Goal: Task Accomplishment & Management: Manage account settings

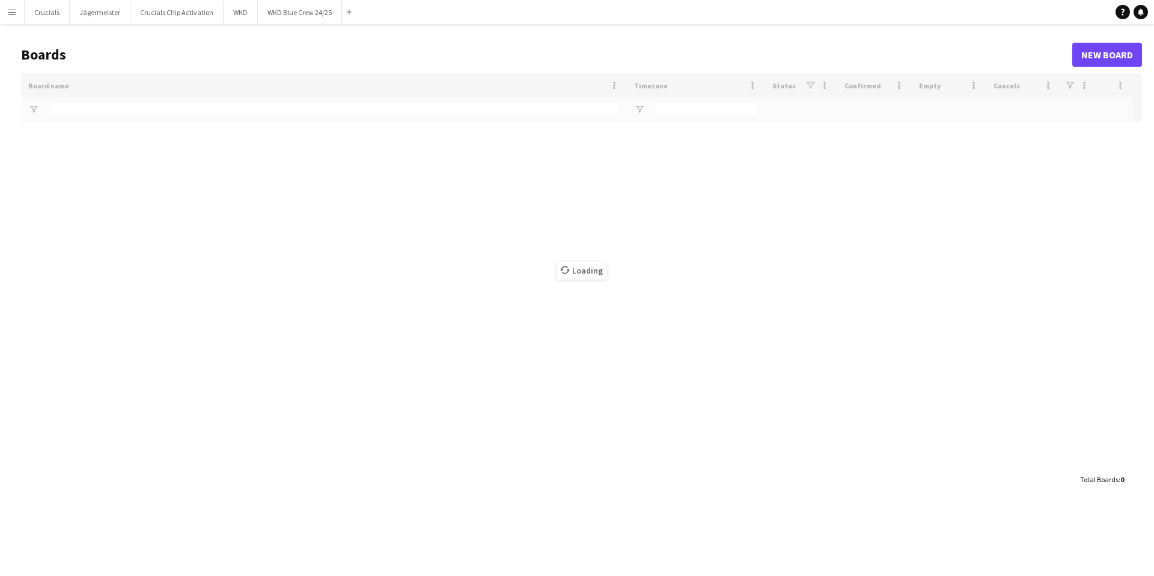
type input "***"
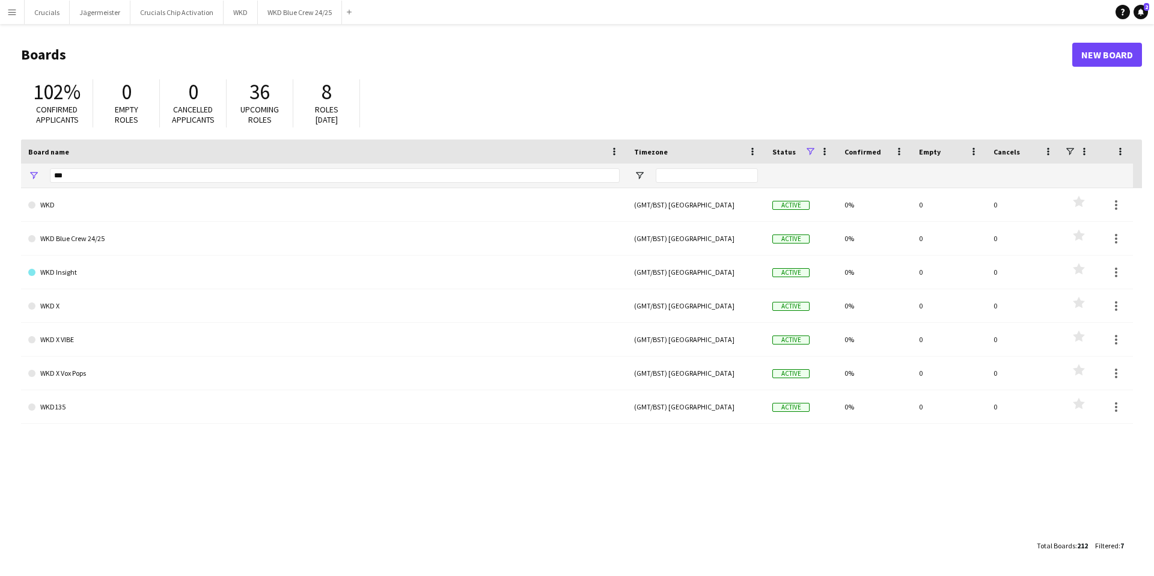
click at [10, 10] on app-icon "Menu" at bounding box center [12, 12] width 10 height 10
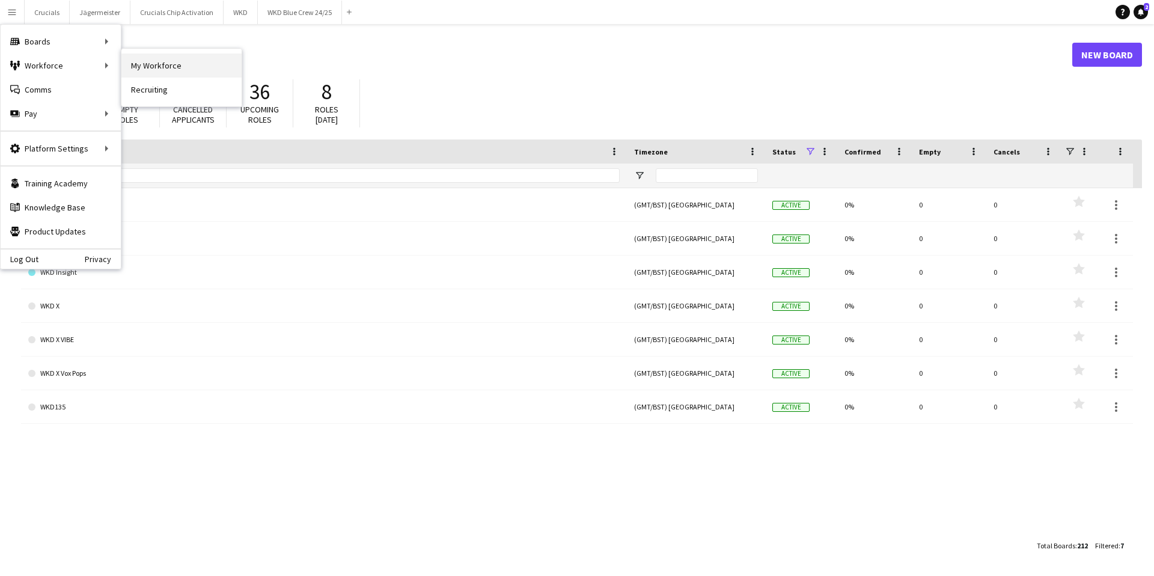
click at [142, 66] on link "My Workforce" at bounding box center [181, 65] width 120 height 24
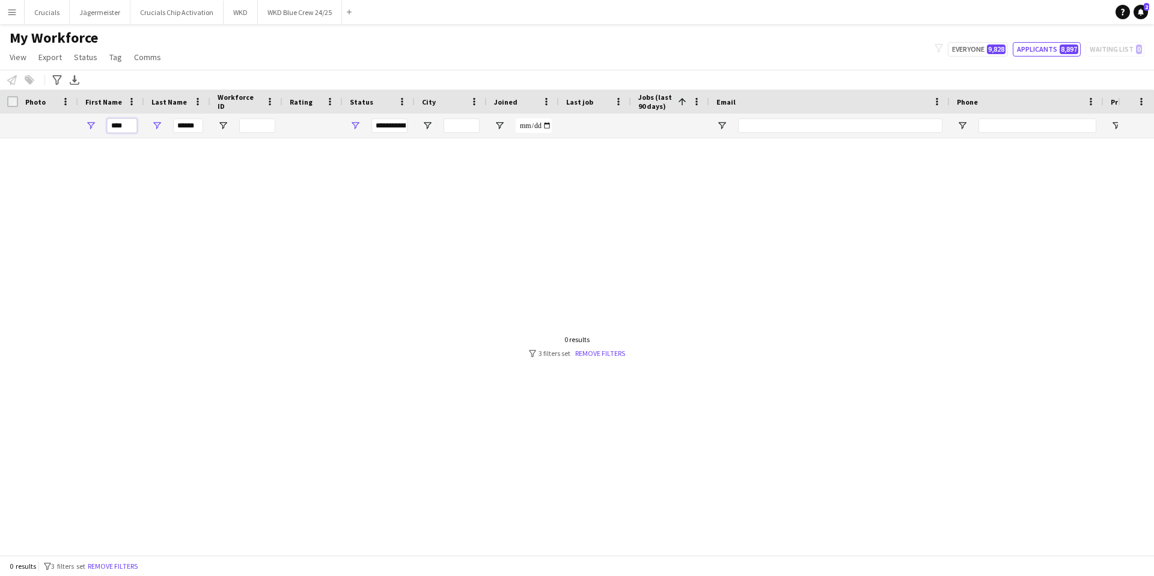
click at [126, 126] on input "****" at bounding box center [122, 125] width 30 height 14
click at [592, 352] on link "Remove filters" at bounding box center [600, 353] width 50 height 9
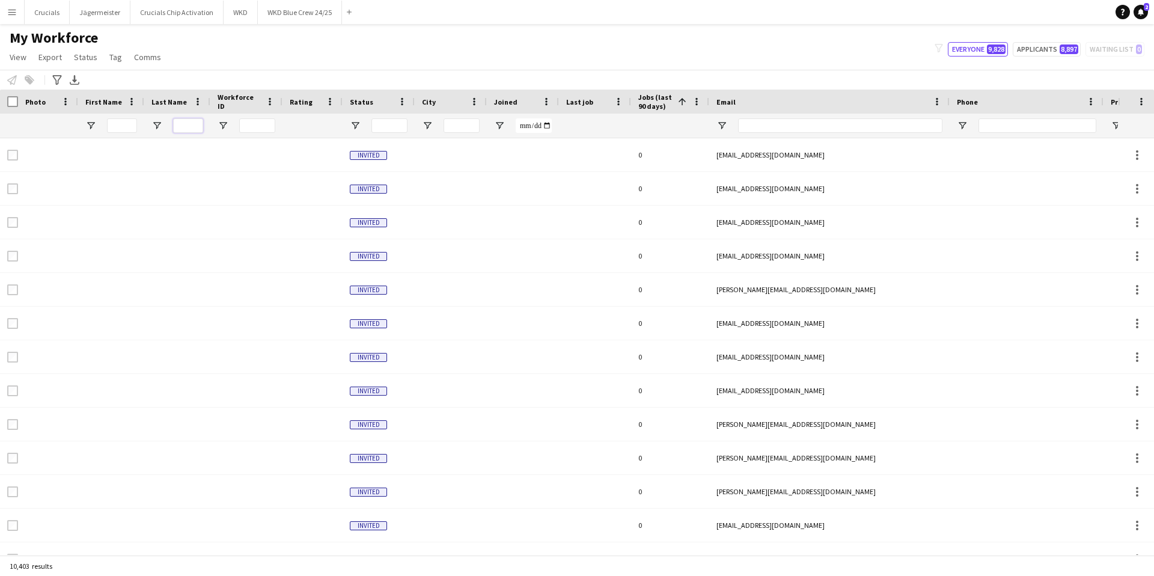
click at [186, 120] on input "Last Name Filter Input" at bounding box center [188, 125] width 30 height 14
type input "******"
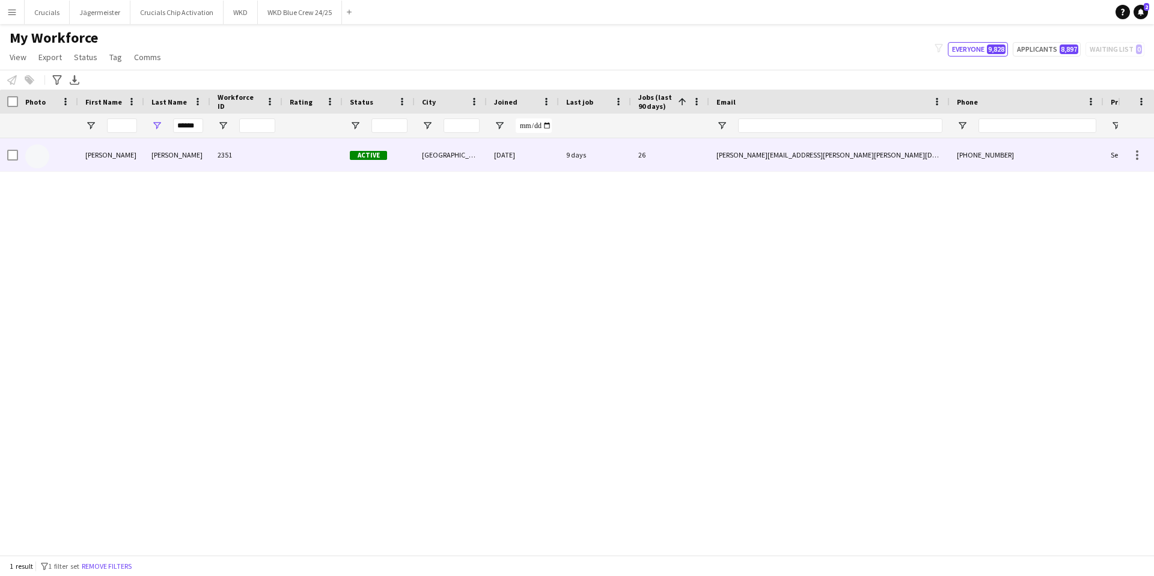
click at [292, 152] on div at bounding box center [312, 154] width 60 height 33
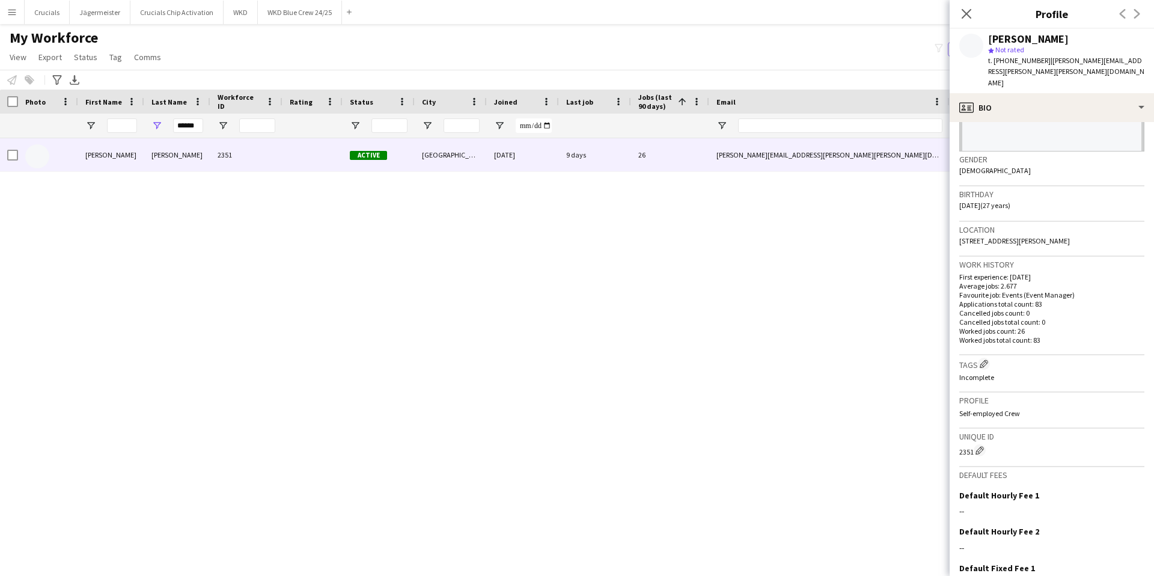
scroll to position [242, 0]
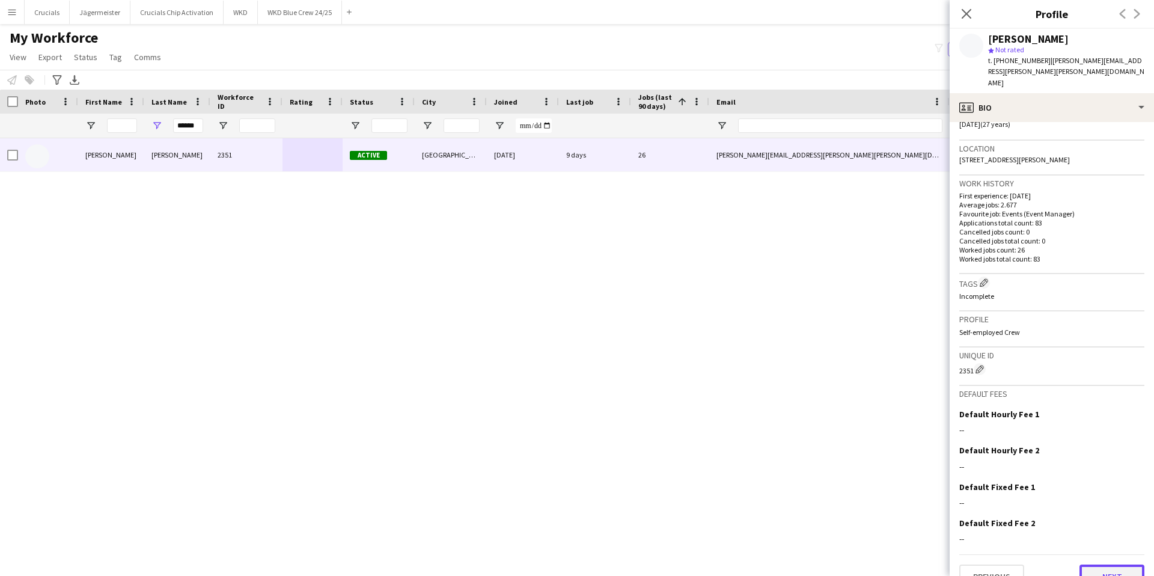
click at [1094, 564] on button "Next" at bounding box center [1111, 576] width 65 height 24
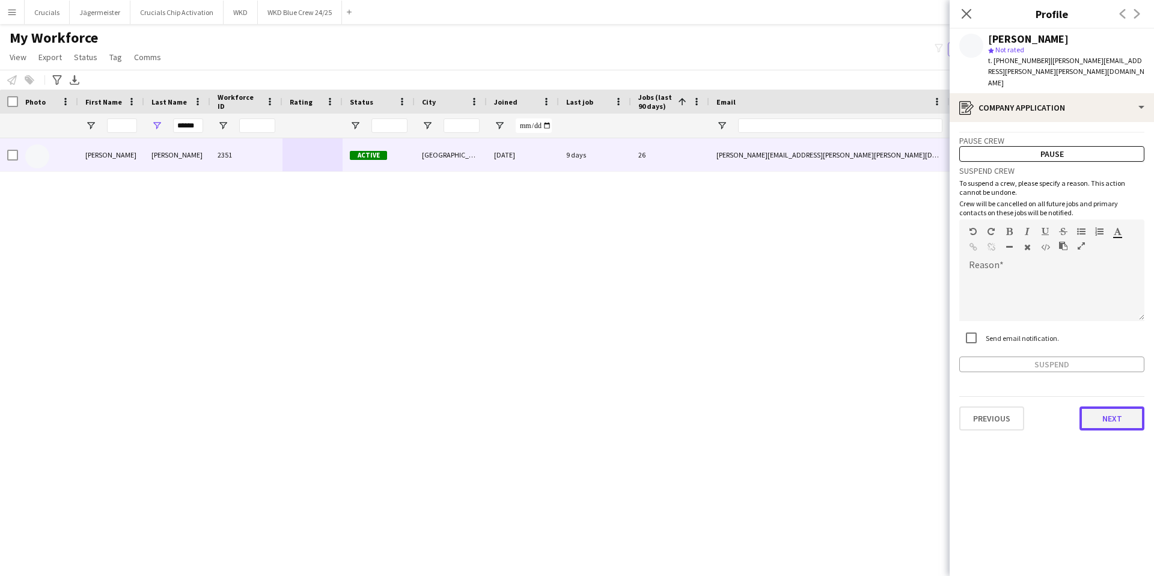
click at [1108, 406] on button "Next" at bounding box center [1111, 418] width 65 height 24
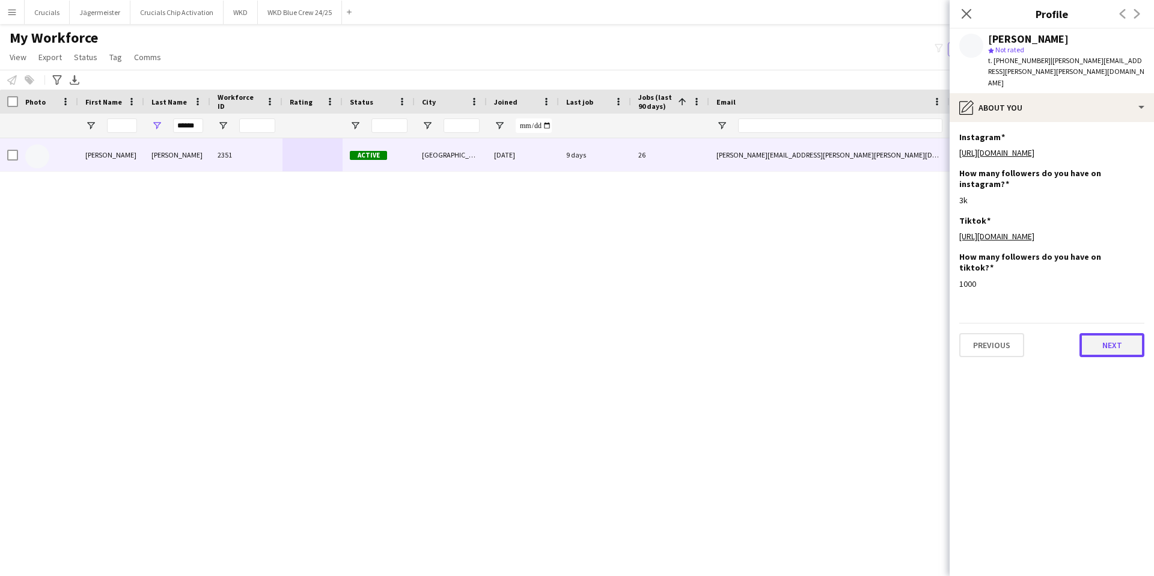
click at [1100, 333] on button "Next" at bounding box center [1111, 345] width 65 height 24
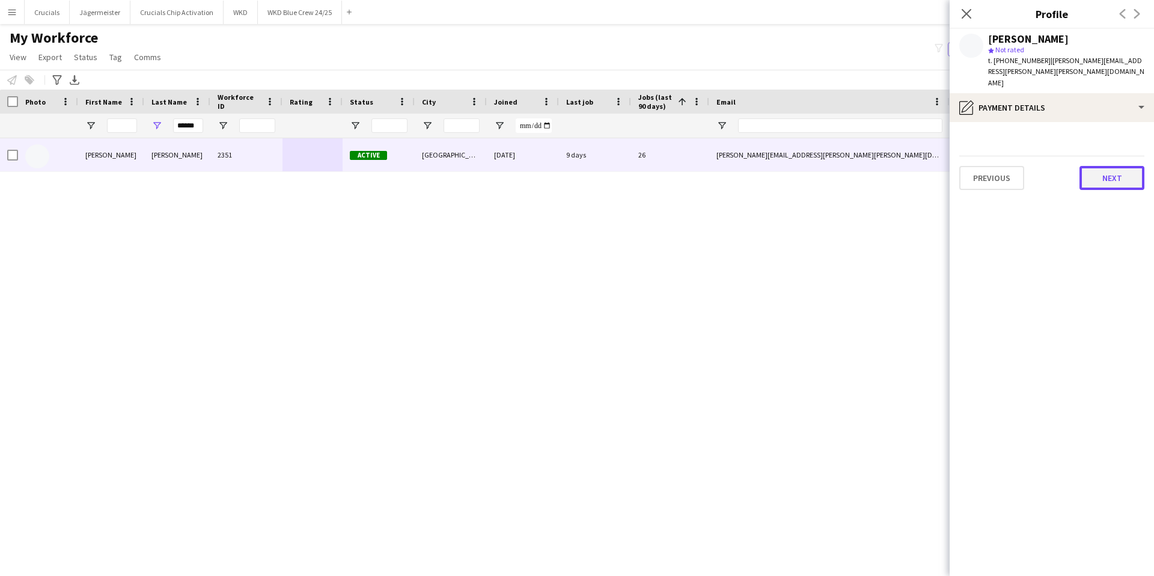
click at [1090, 166] on button "Next" at bounding box center [1111, 178] width 65 height 24
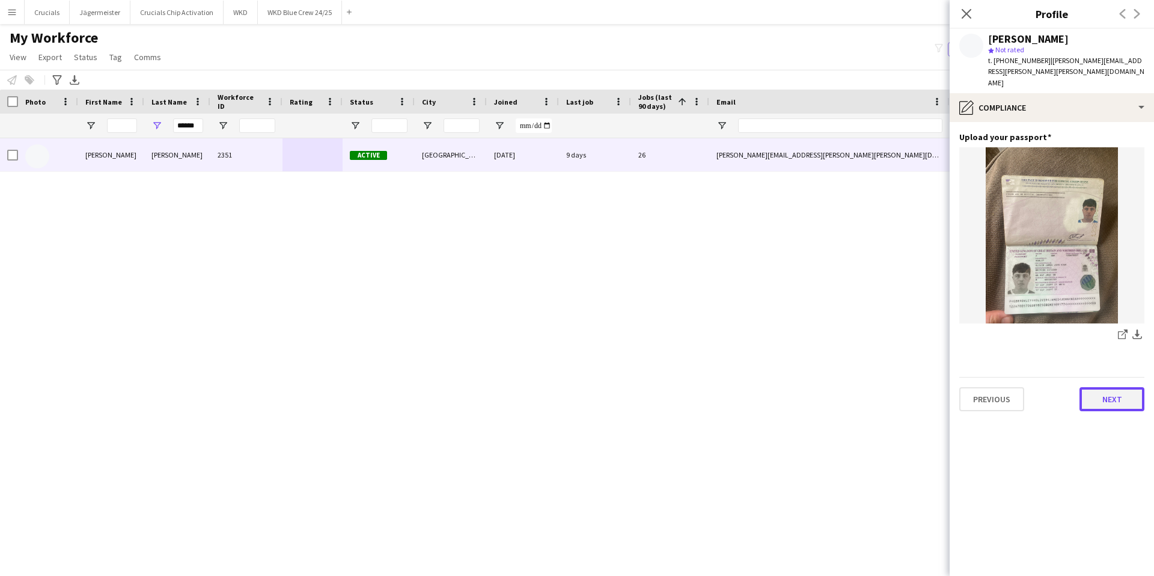
click at [1099, 387] on button "Next" at bounding box center [1111, 399] width 65 height 24
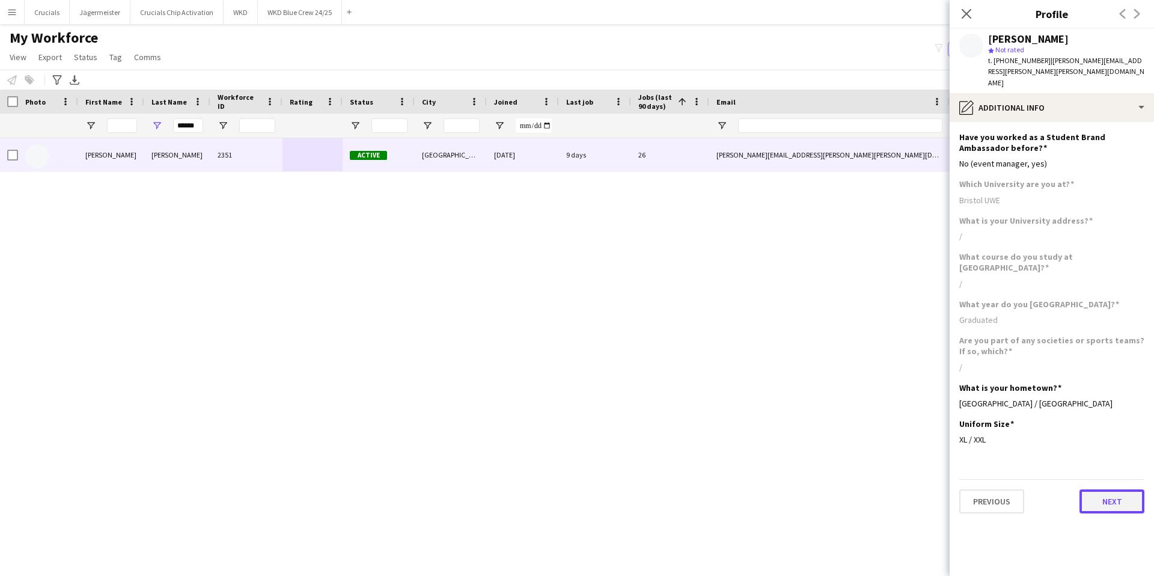
click at [1099, 489] on button "Next" at bounding box center [1111, 501] width 65 height 24
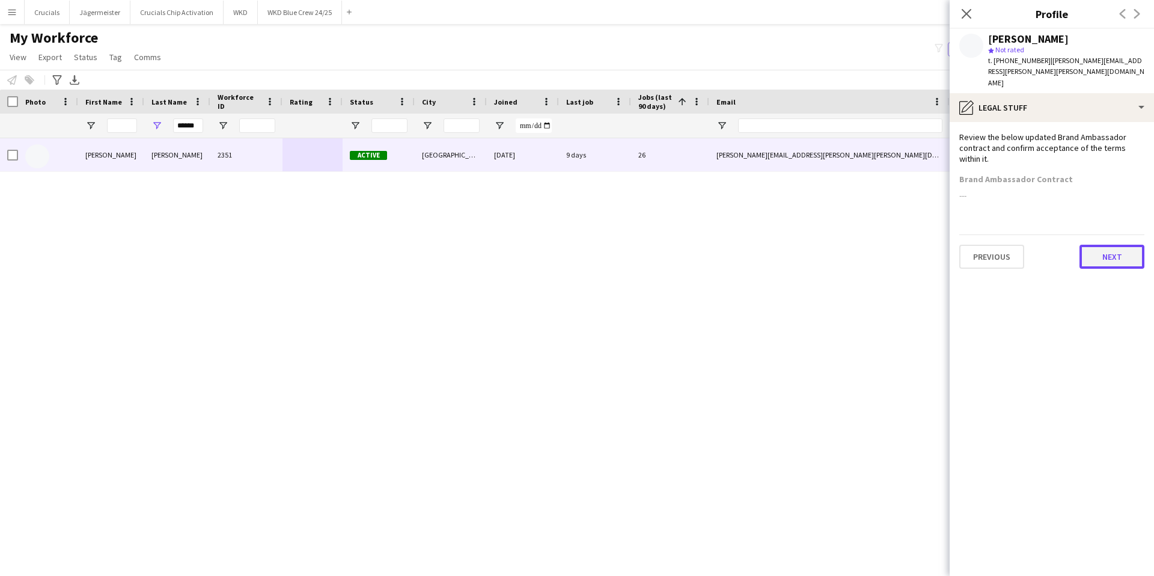
click at [1111, 245] on button "Next" at bounding box center [1111, 257] width 65 height 24
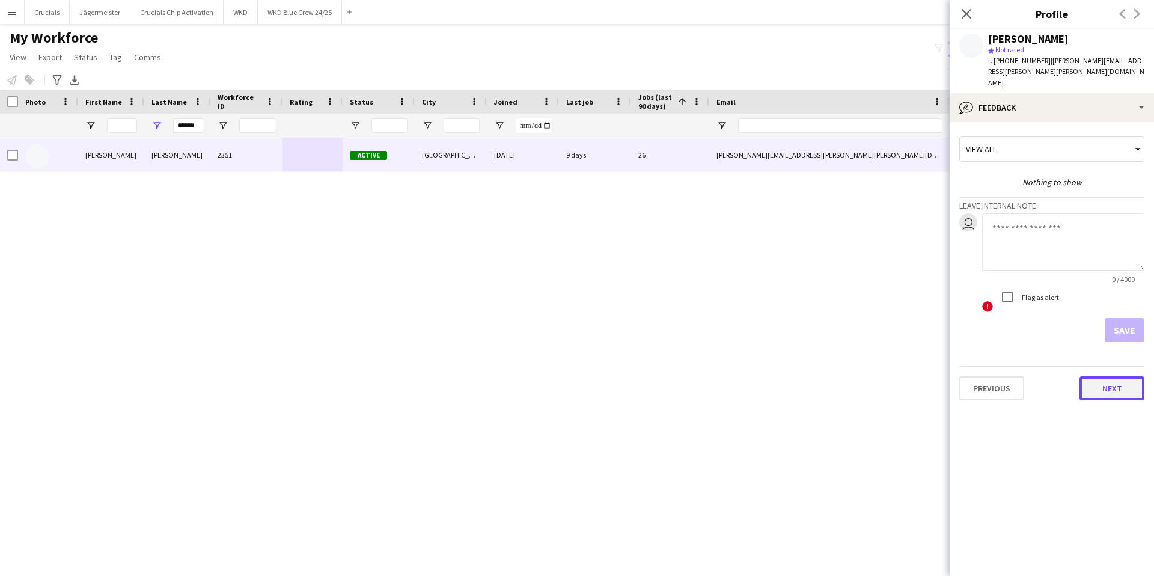
click at [1085, 376] on button "Next" at bounding box center [1111, 388] width 65 height 24
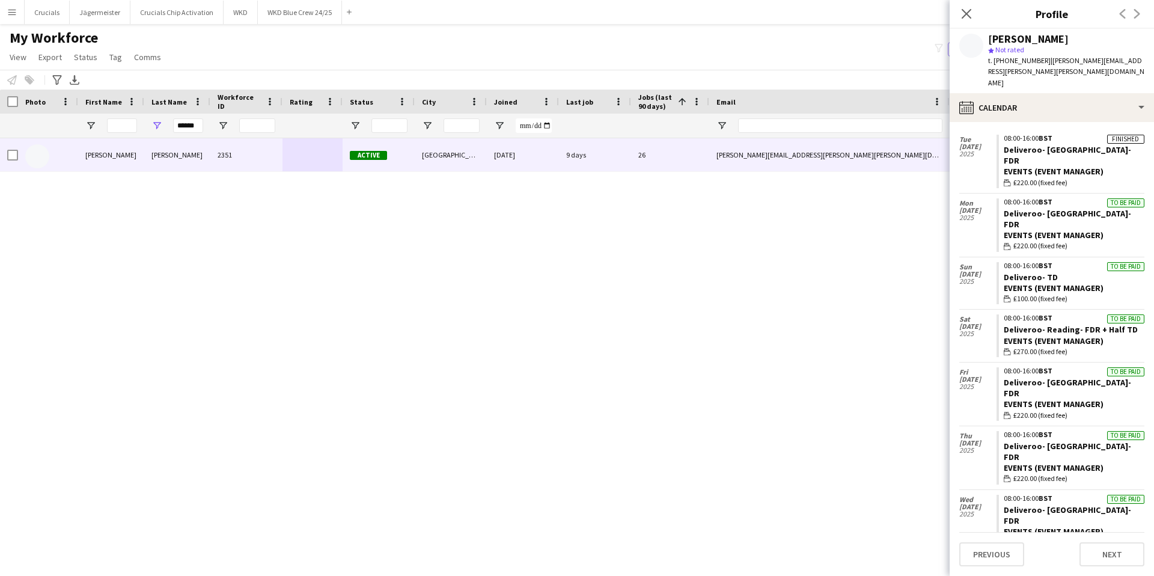
scroll to position [311, 0]
click at [1060, 535] on span "£220.00 (fixed fee)" at bounding box center [1040, 540] width 54 height 11
click at [1055, 502] on link "Deliveroo- [GEOGRAPHIC_DATA]- FDR" at bounding box center [1067, 513] width 127 height 22
click at [1024, 439] on link "Deliveroo- [GEOGRAPHIC_DATA]- FDR" at bounding box center [1067, 450] width 127 height 22
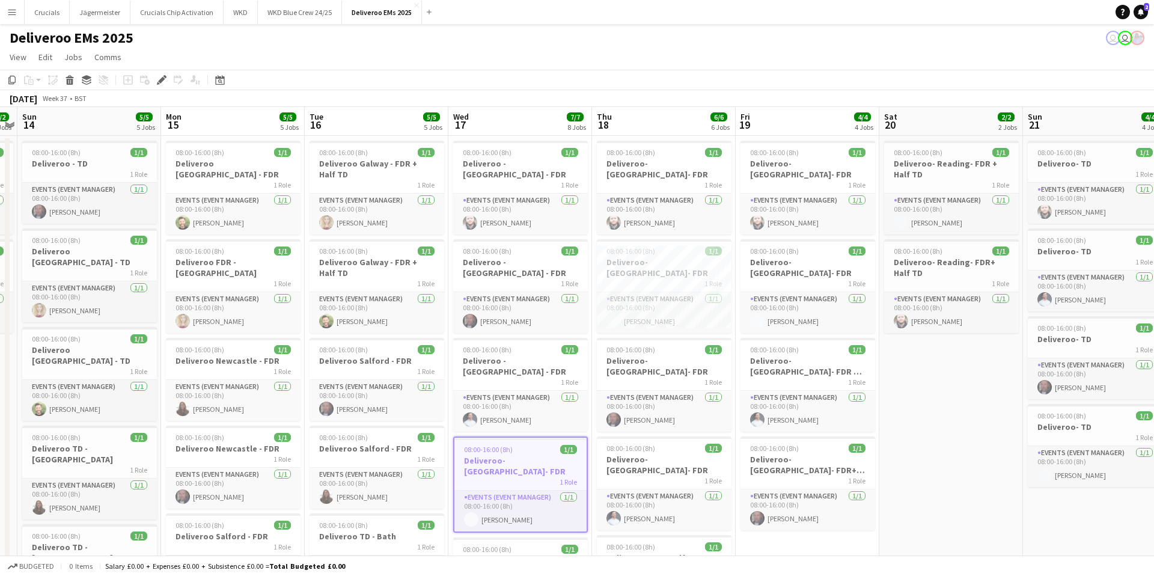
scroll to position [0, 413]
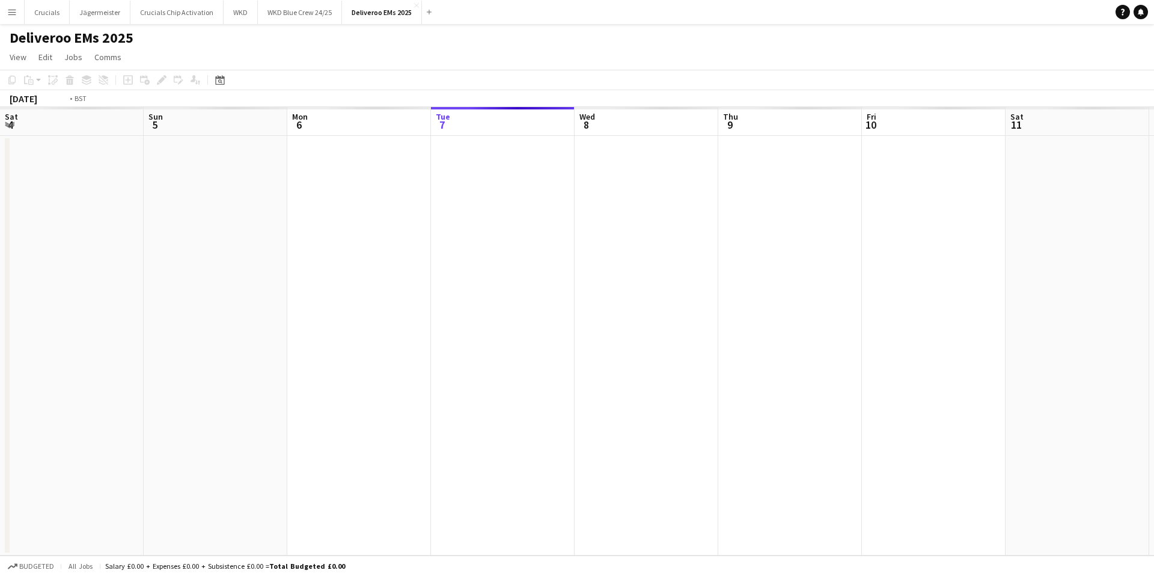
scroll to position [0, 413]
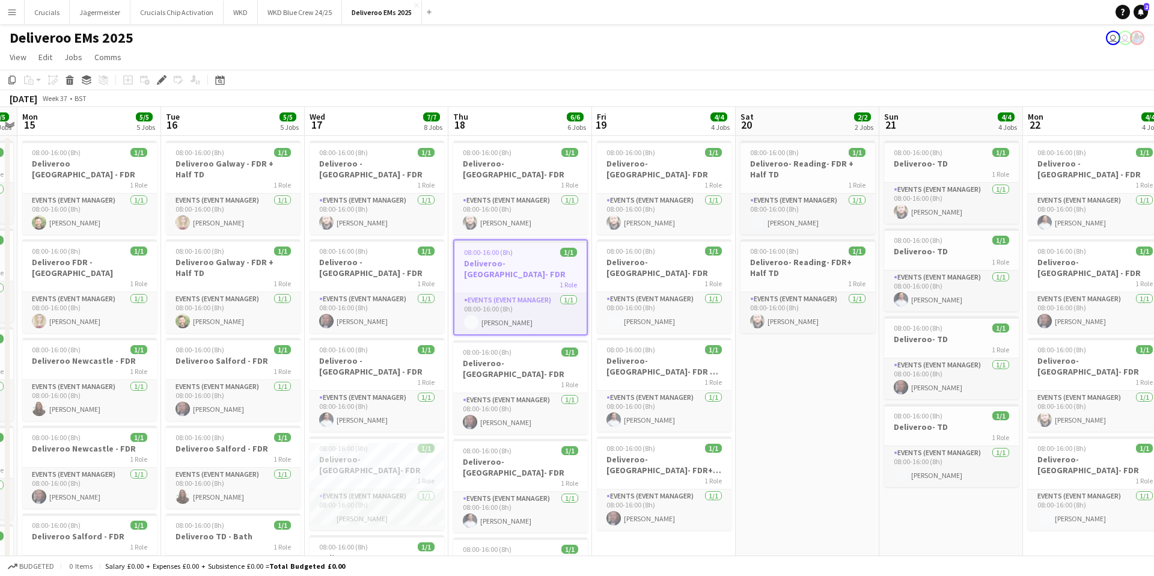
click at [560, 248] on span "1/1" at bounding box center [568, 252] width 17 height 9
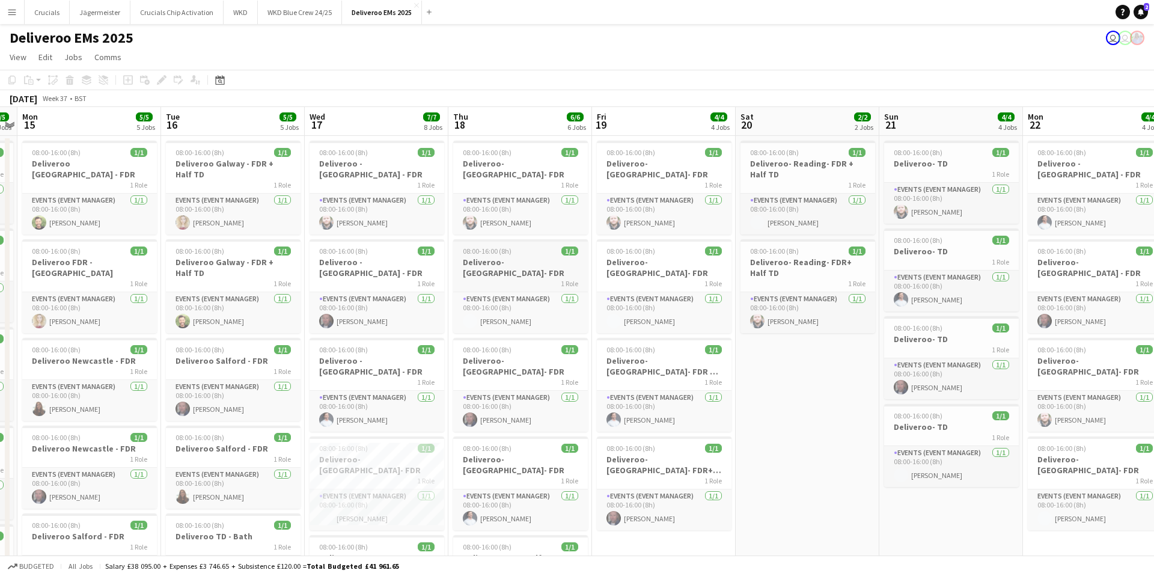
click at [554, 278] on div "1 Role" at bounding box center [520, 283] width 135 height 10
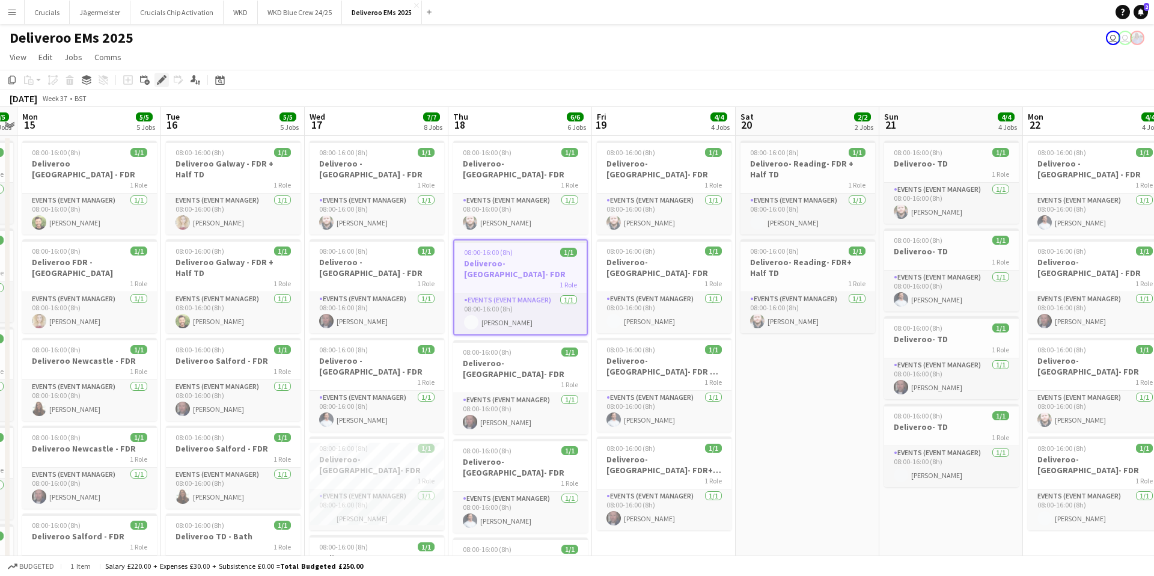
click at [165, 76] on icon at bounding box center [164, 76] width 3 height 3
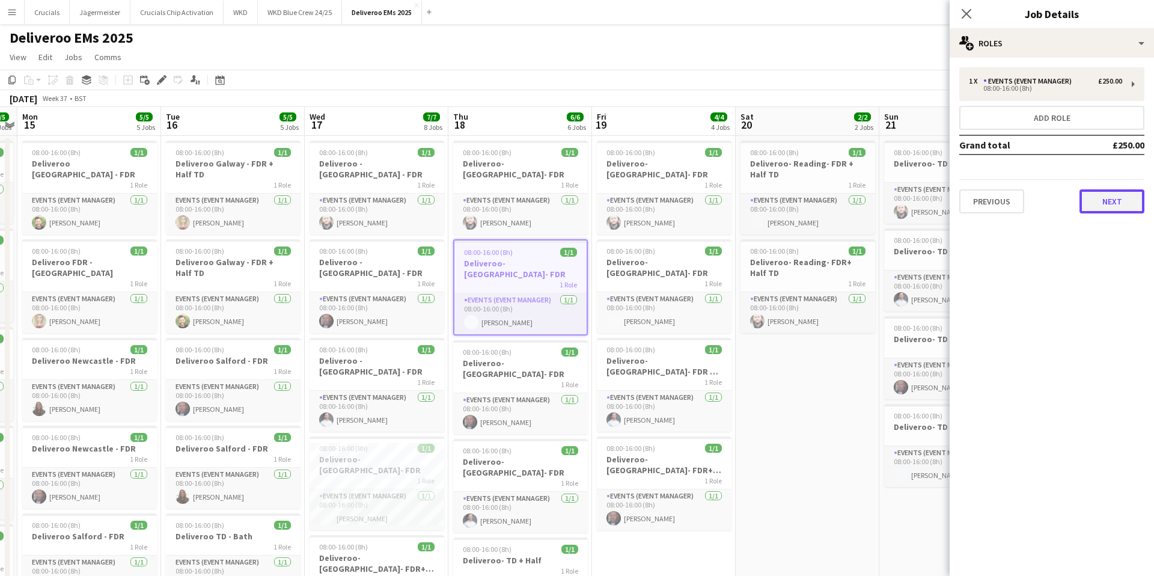
click at [1099, 194] on button "Next" at bounding box center [1111, 201] width 65 height 24
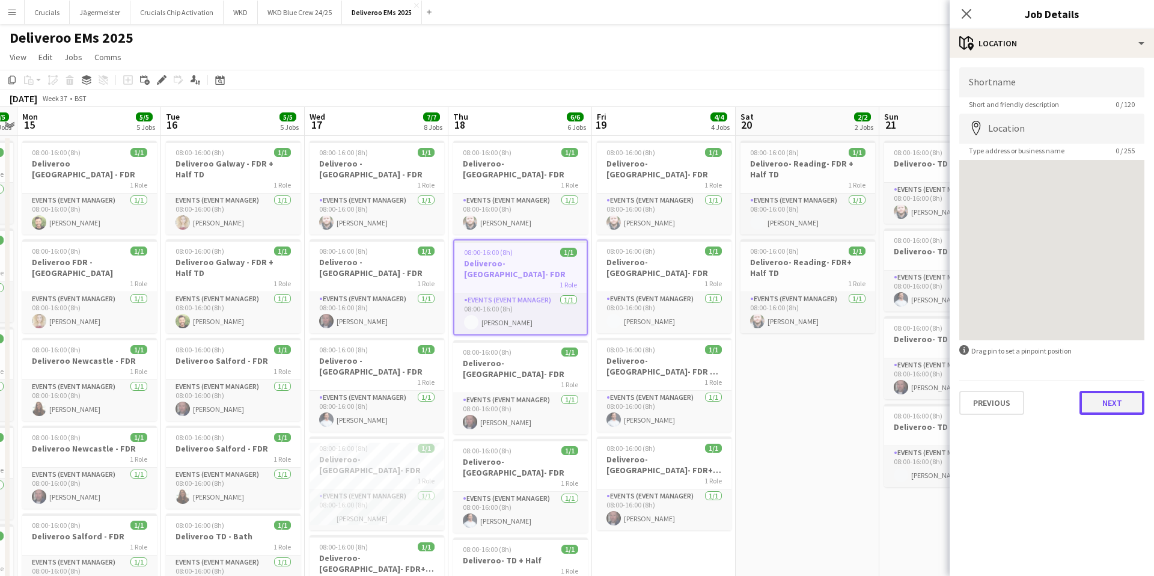
click at [1097, 403] on button "Next" at bounding box center [1111, 403] width 65 height 24
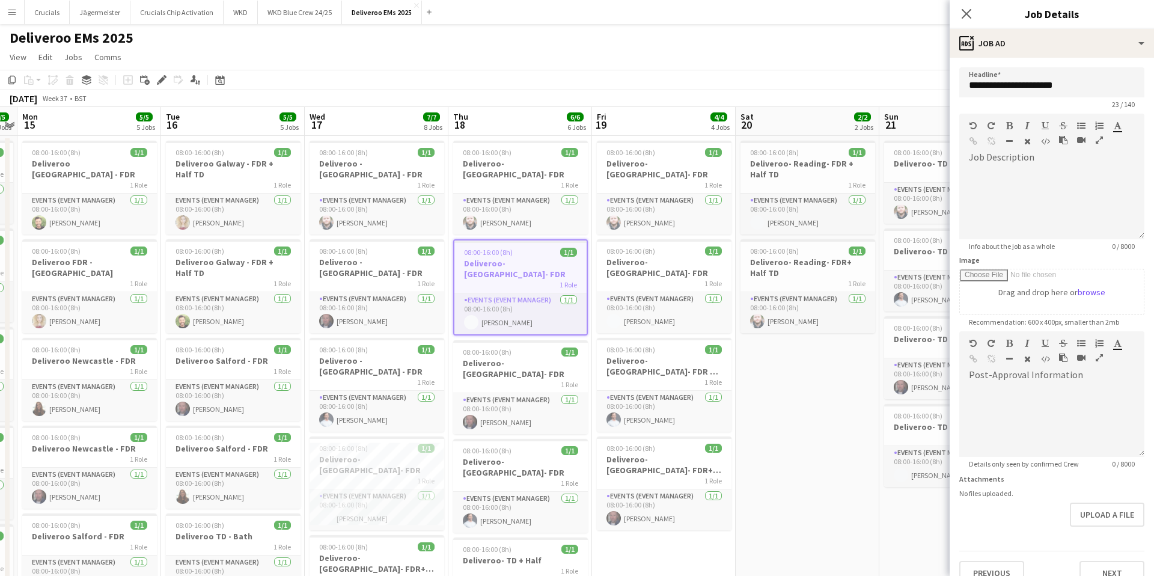
scroll to position [19, 0]
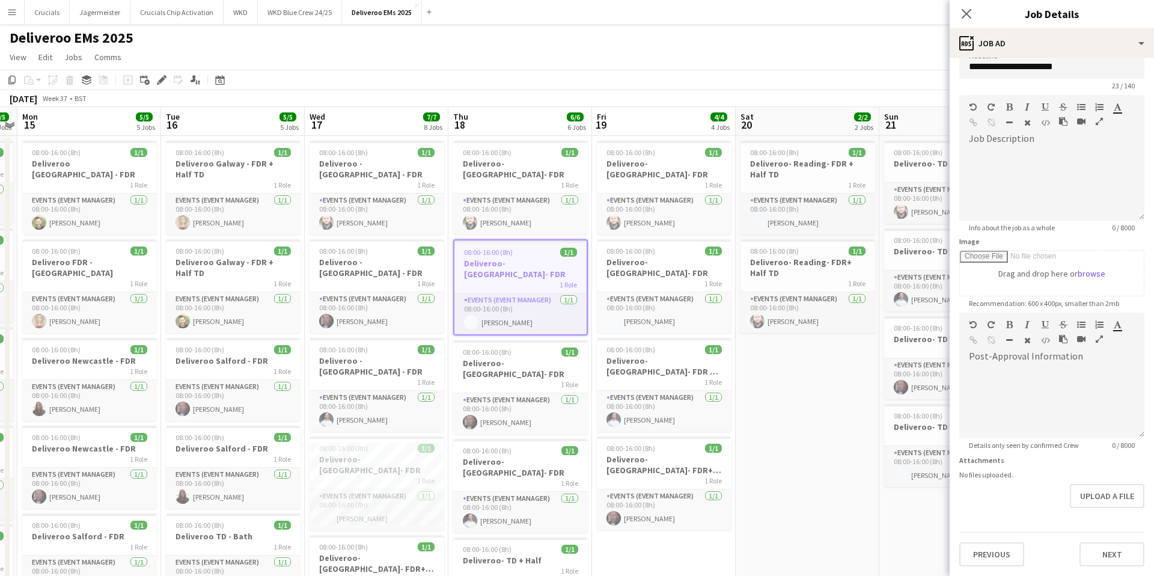
click at [1110, 572] on div "**********" at bounding box center [1052, 307] width 204 height 537
click at [1110, 563] on button "Next" at bounding box center [1111, 554] width 65 height 24
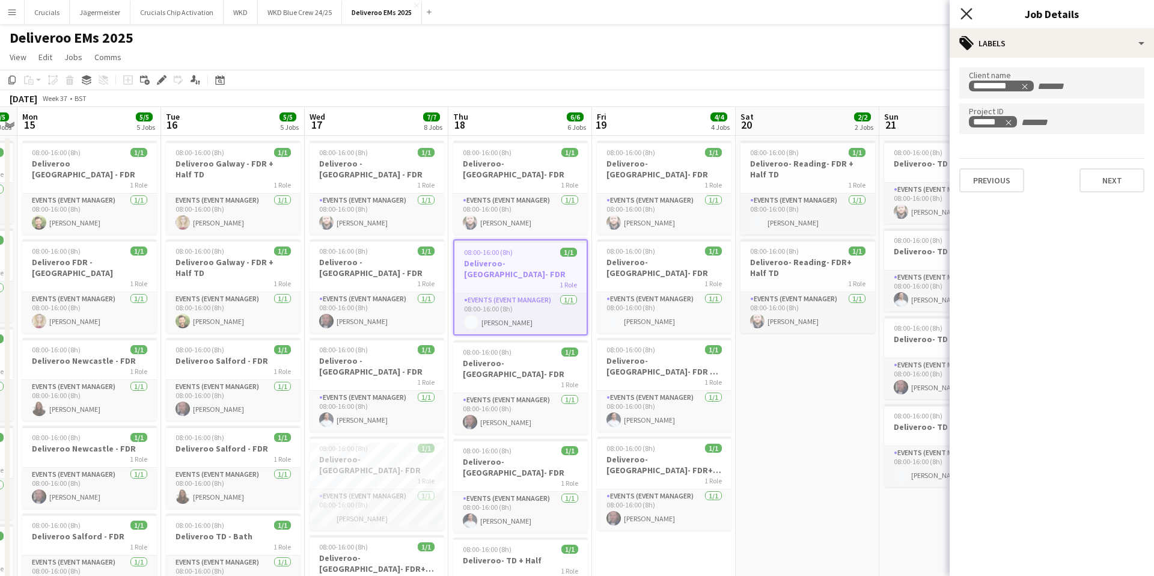
click at [965, 15] on icon at bounding box center [965, 13] width 11 height 11
